Goal: Transaction & Acquisition: Book appointment/travel/reservation

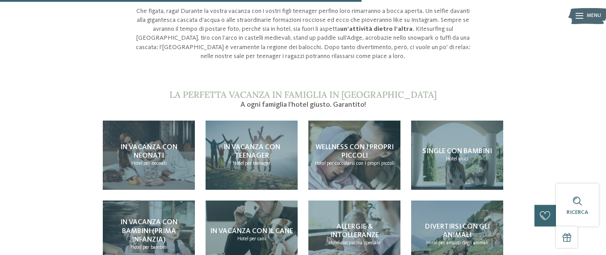
scroll to position [715, 0]
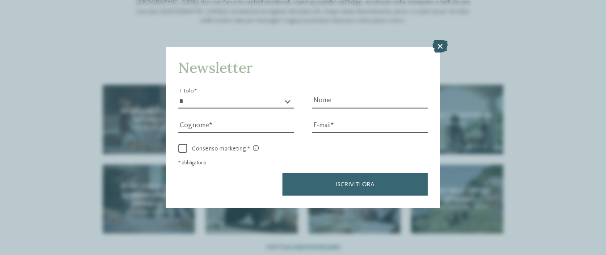
click at [441, 47] on icon at bounding box center [440, 46] width 15 height 13
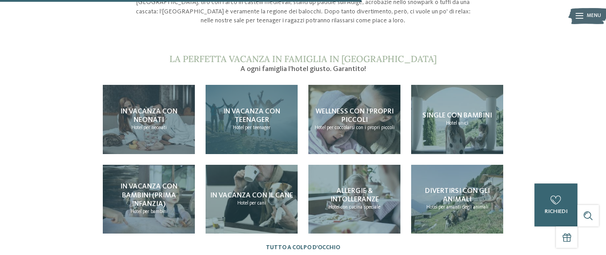
click at [237, 128] on span "Hotel" at bounding box center [238, 127] width 11 height 5
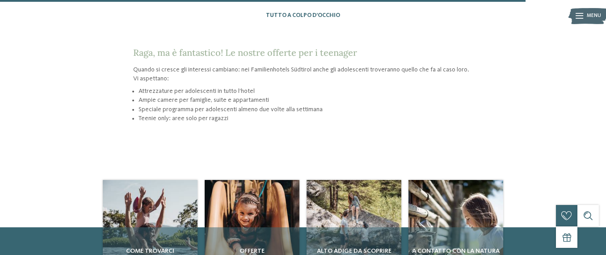
scroll to position [1191, 0]
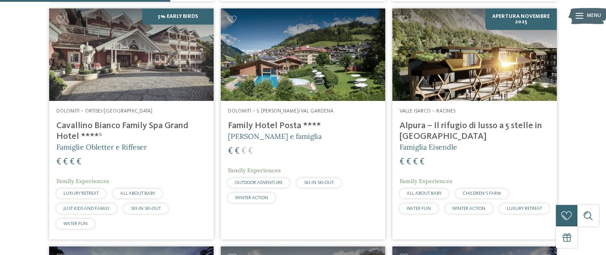
scroll to position [715, 0]
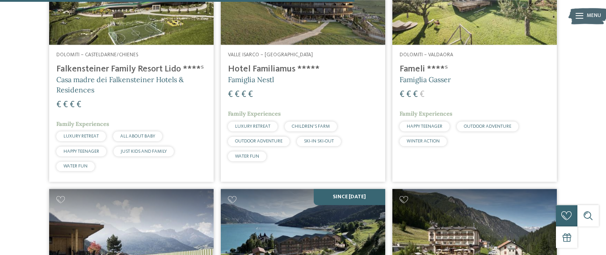
scroll to position [1429, 0]
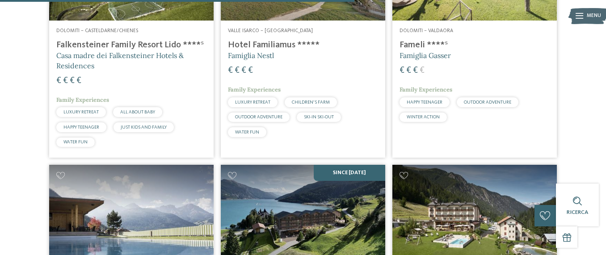
click at [417, 46] on h4 "Fameli ****ˢ" at bounding box center [475, 45] width 150 height 11
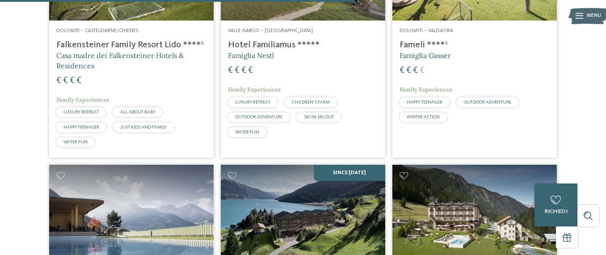
scroll to position [1668, 0]
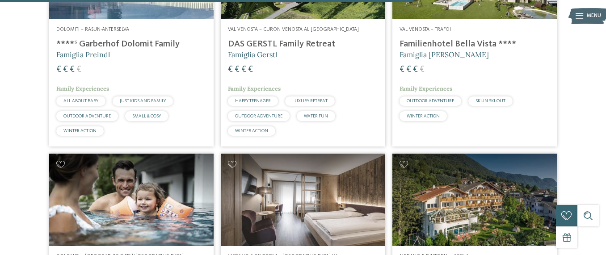
click at [281, 44] on h4 "DAS GERSTL Family Retreat" at bounding box center [303, 44] width 150 height 11
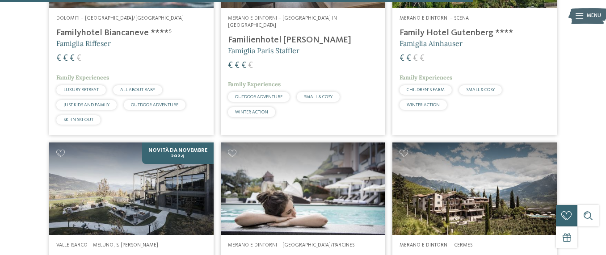
click at [85, 32] on h4 "Familyhotel Biancaneve ****ˢ" at bounding box center [131, 33] width 150 height 11
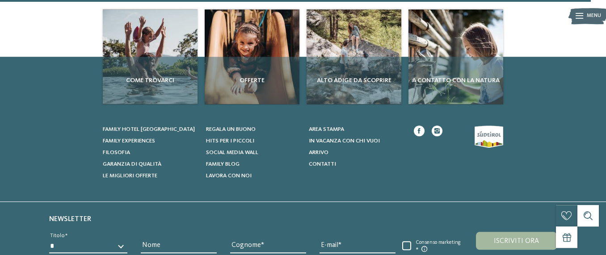
scroll to position [2382, 0]
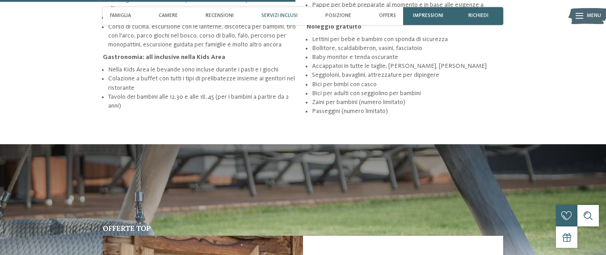
scroll to position [953, 0]
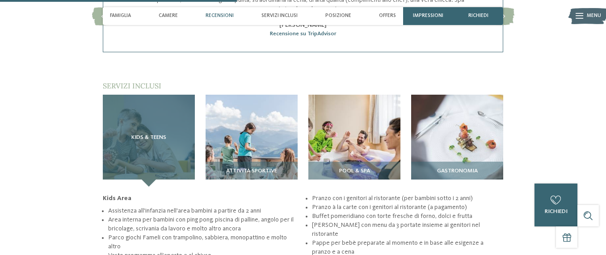
click at [164, 165] on div "Kids & Teens" at bounding box center [149, 141] width 92 height 92
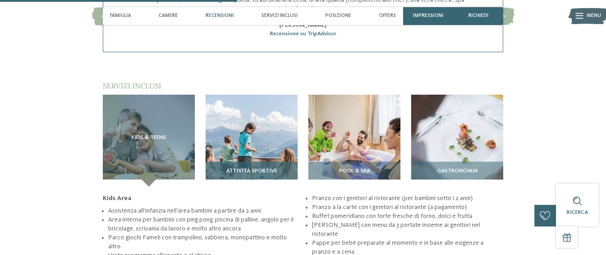
click at [245, 156] on img at bounding box center [252, 141] width 92 height 92
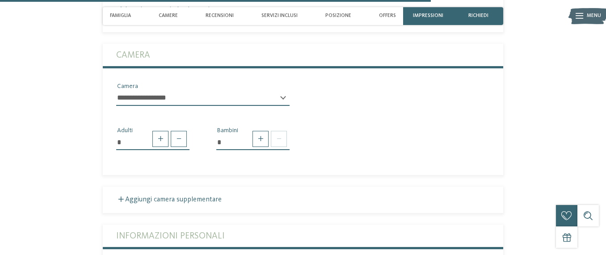
scroll to position [1657, 0]
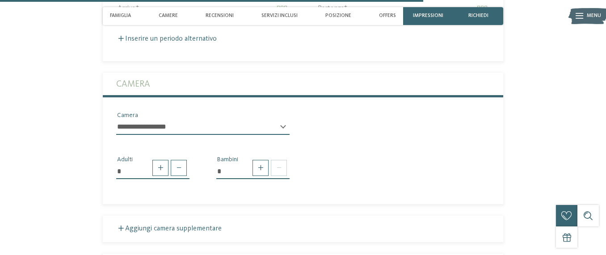
click at [283, 125] on div "**********" at bounding box center [202, 131] width 173 height 22
click at [282, 123] on div "**********" at bounding box center [202, 131] width 173 height 22
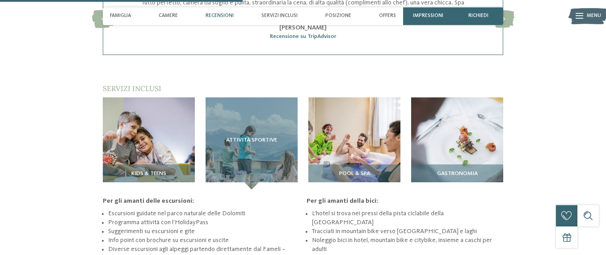
scroll to position [942, 0]
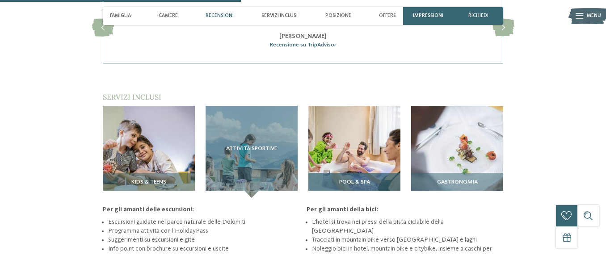
click at [381, 137] on img at bounding box center [354, 152] width 92 height 92
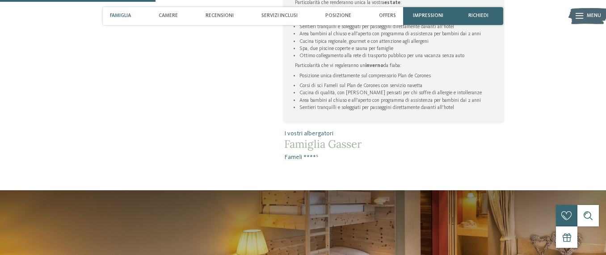
scroll to position [704, 0]
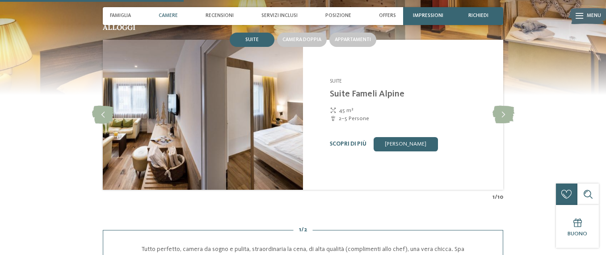
click at [346, 149] on div "Scopri di più Richiedi ora" at bounding box center [412, 144] width 164 height 14
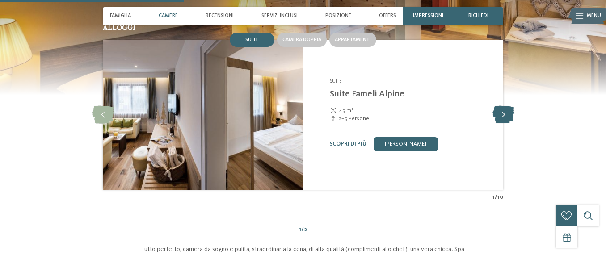
click at [503, 121] on icon at bounding box center [504, 115] width 22 height 18
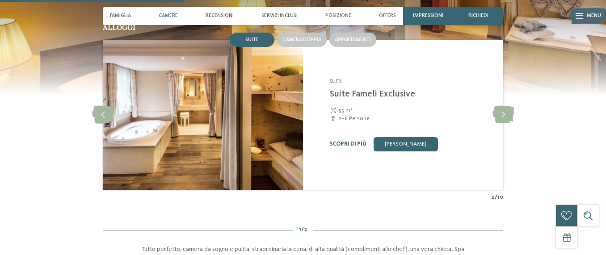
click at [354, 147] on link "Scopri di più" at bounding box center [348, 144] width 37 height 6
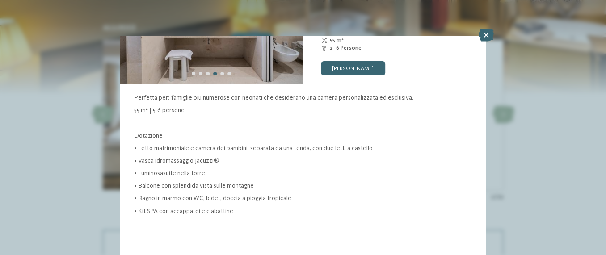
scroll to position [84, 0]
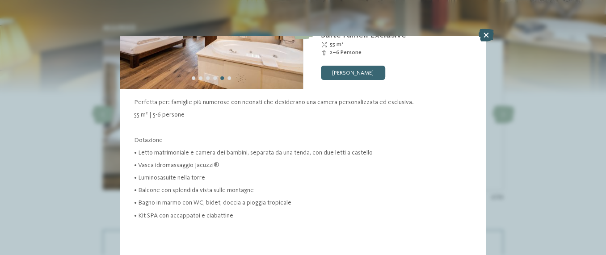
click at [483, 38] on icon at bounding box center [486, 35] width 15 height 13
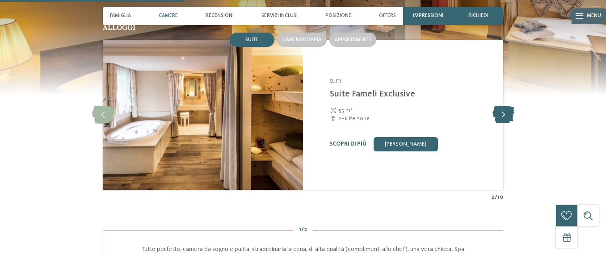
click at [501, 124] on icon at bounding box center [504, 115] width 22 height 18
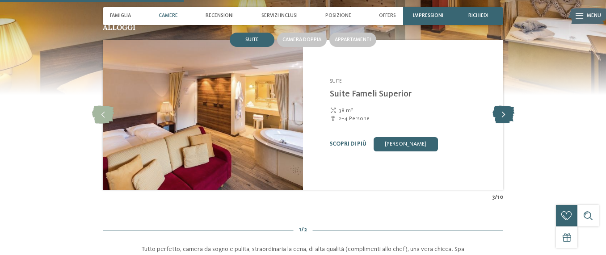
click at [501, 124] on icon at bounding box center [504, 115] width 22 height 18
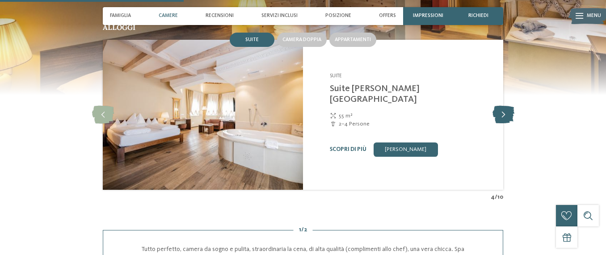
click at [501, 124] on icon at bounding box center [504, 115] width 22 height 18
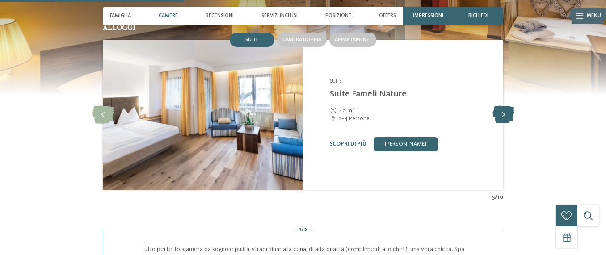
click at [501, 124] on icon at bounding box center [504, 115] width 22 height 18
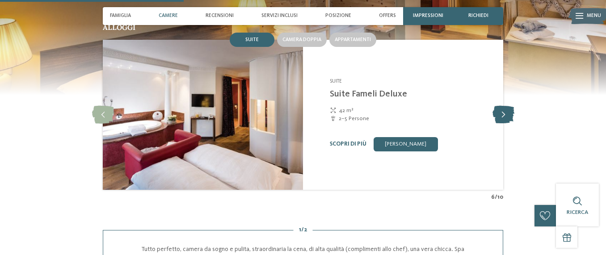
click at [501, 124] on icon at bounding box center [504, 115] width 22 height 18
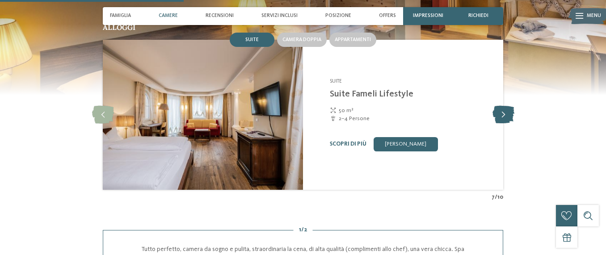
click at [501, 124] on icon at bounding box center [504, 115] width 22 height 18
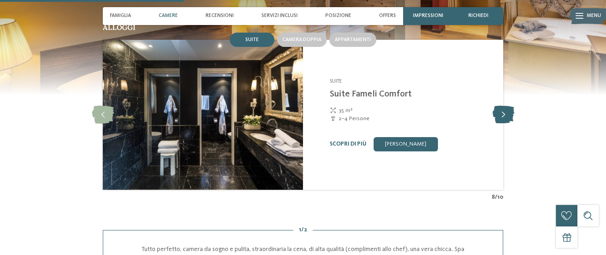
click at [501, 124] on icon at bounding box center [504, 115] width 22 height 18
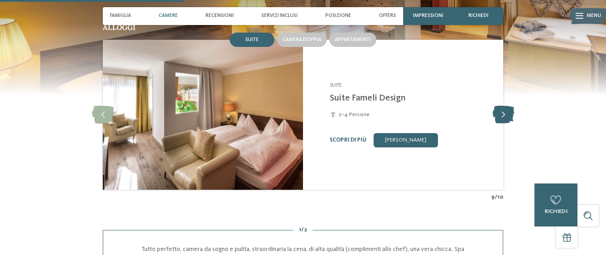
click at [501, 124] on icon at bounding box center [504, 115] width 22 height 18
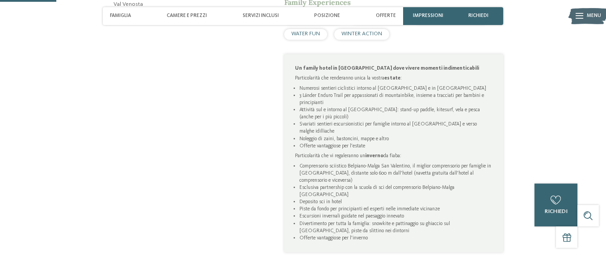
scroll to position [476, 0]
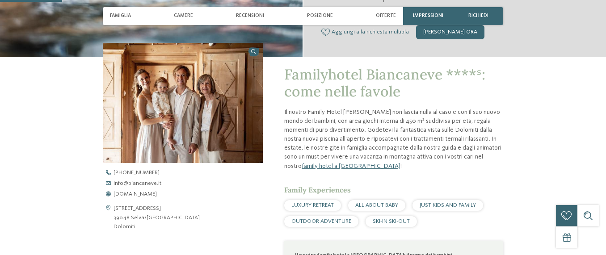
scroll to position [238, 0]
